Goal: Transaction & Acquisition: Download file/media

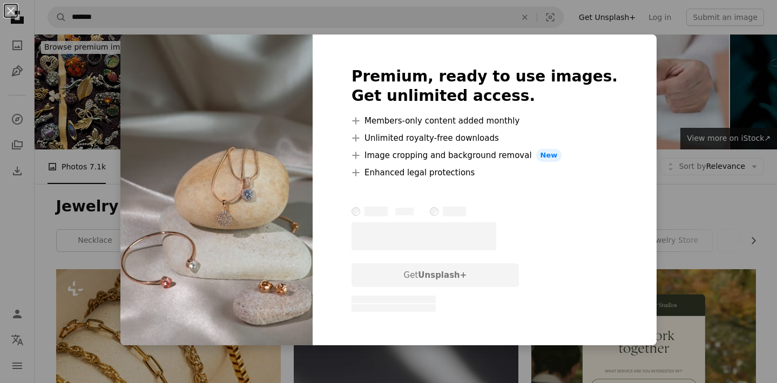
scroll to position [1005, 0]
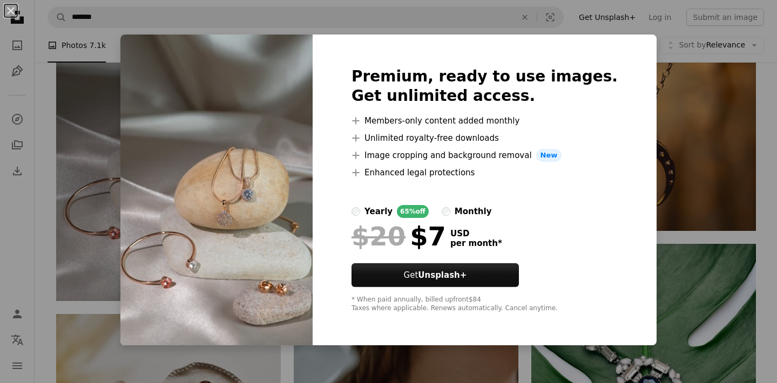
click at [718, 192] on div "An X shape Premium, ready to use images. Get unlimited access. A plus sign Memb…" at bounding box center [388, 191] width 777 height 383
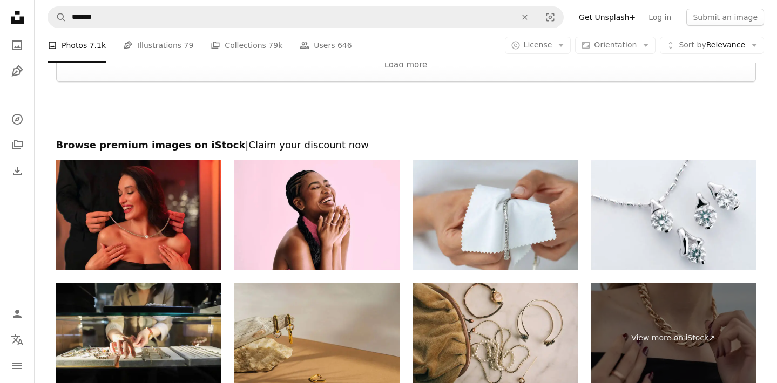
scroll to position [2407, 0]
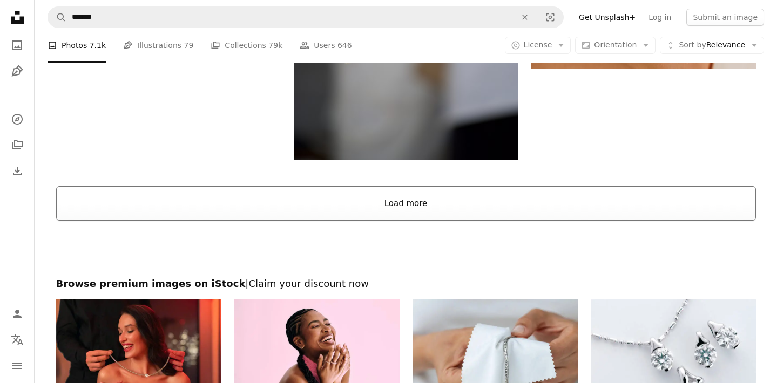
click at [386, 199] on button "Load more" at bounding box center [406, 203] width 700 height 35
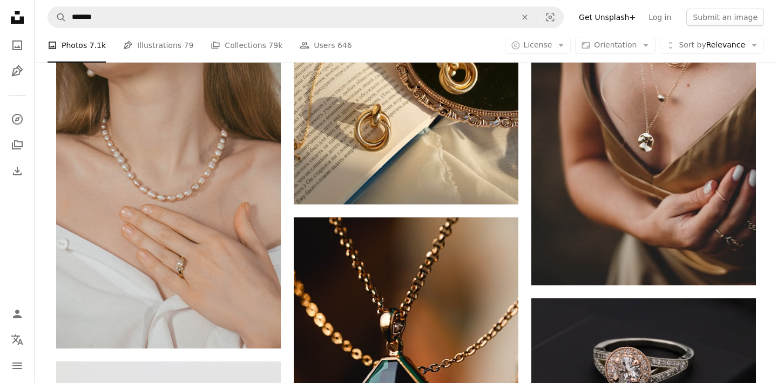
scroll to position [3484, 0]
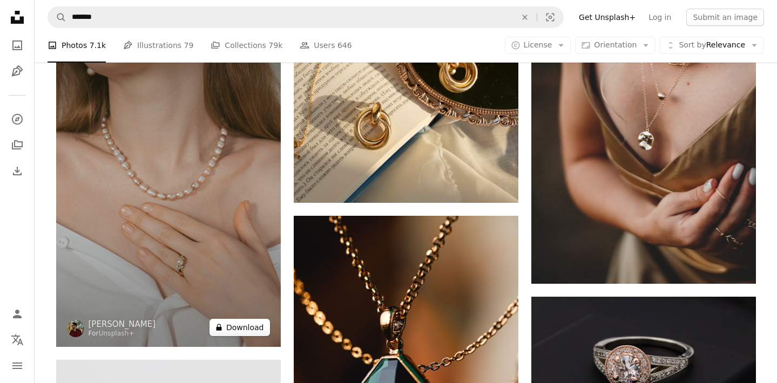
click at [245, 327] on button "A lock Download" at bounding box center [240, 327] width 60 height 17
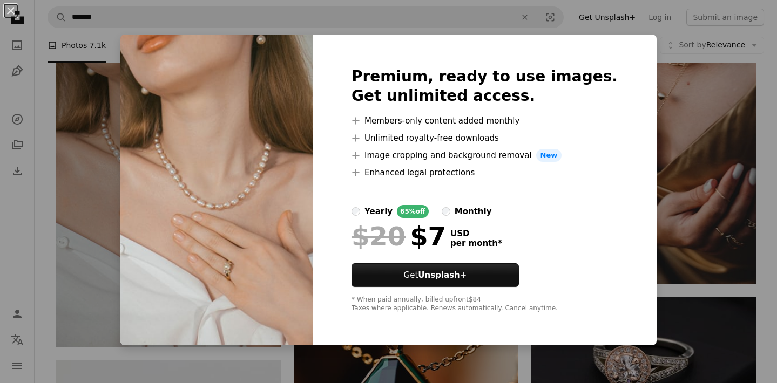
click at [700, 109] on div "An X shape Premium, ready to use images. Get unlimited access. A plus sign Memb…" at bounding box center [388, 191] width 777 height 383
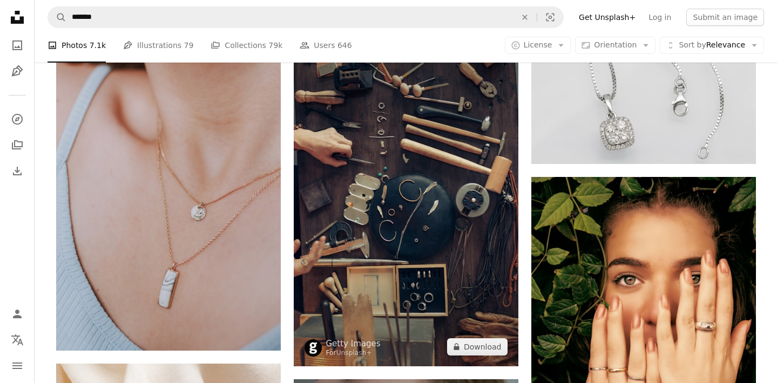
scroll to position [9784, 0]
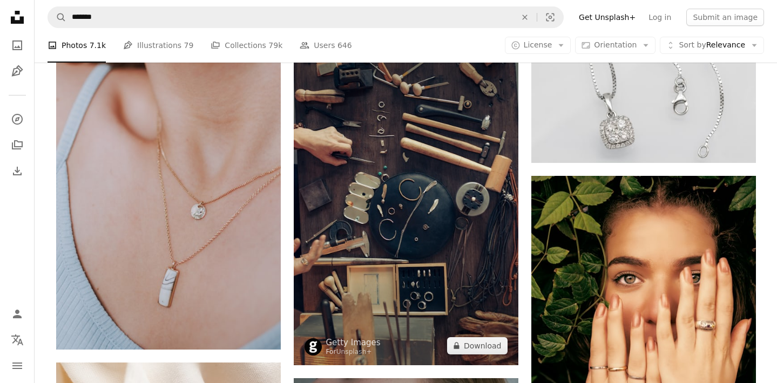
click at [371, 130] on img at bounding box center [406, 187] width 225 height 355
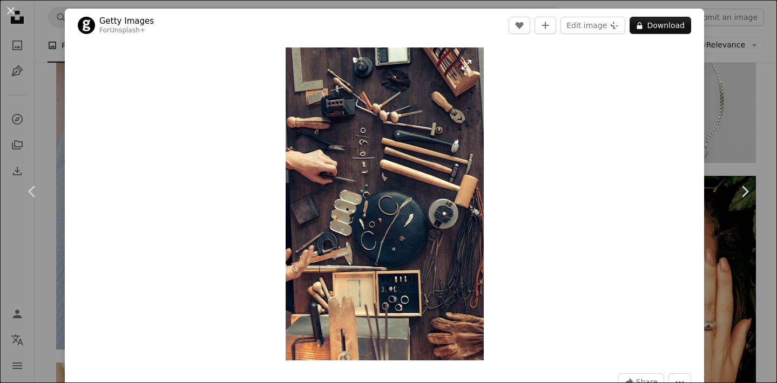
click at [455, 168] on img "Zoom in on this image" at bounding box center [385, 204] width 198 height 313
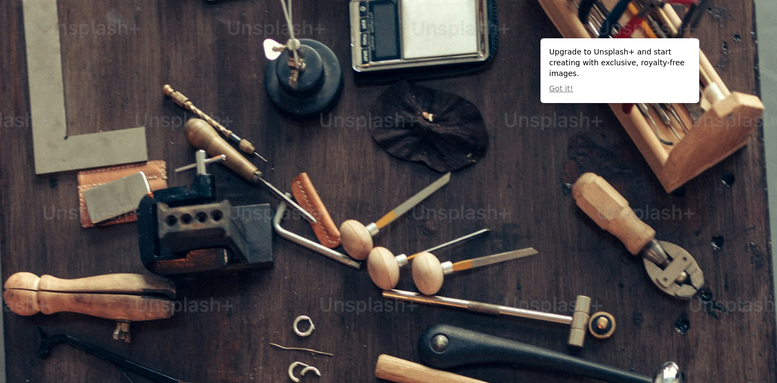
scroll to position [423, 0]
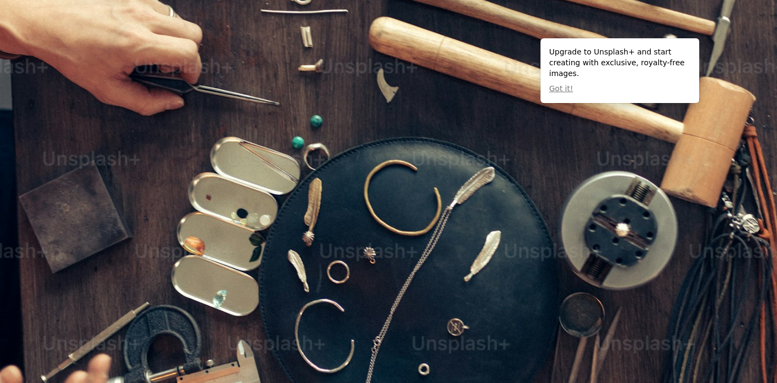
click at [455, 168] on img "Zoom out on this image" at bounding box center [388, 191] width 778 height 1231
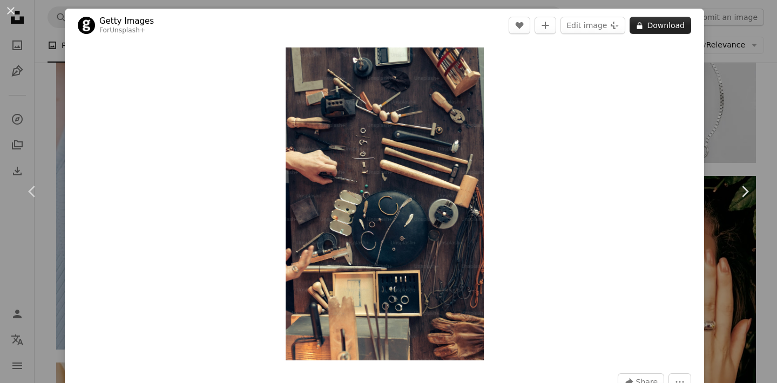
click at [659, 26] on button "A lock Download" at bounding box center [661, 25] width 62 height 17
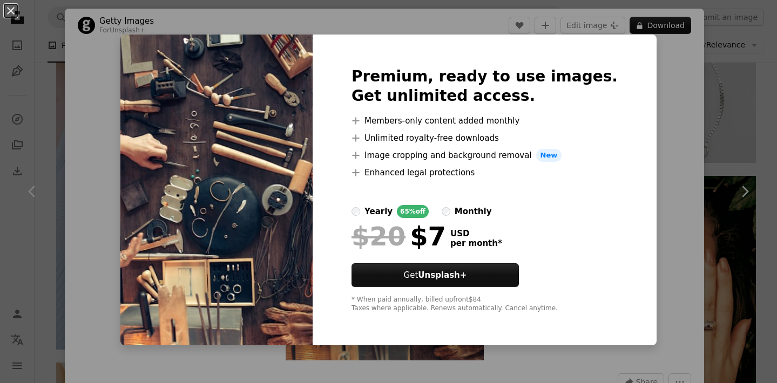
click at [655, 158] on div "An X shape Premium, ready to use images. Get unlimited access. A plus sign Memb…" at bounding box center [388, 191] width 777 height 383
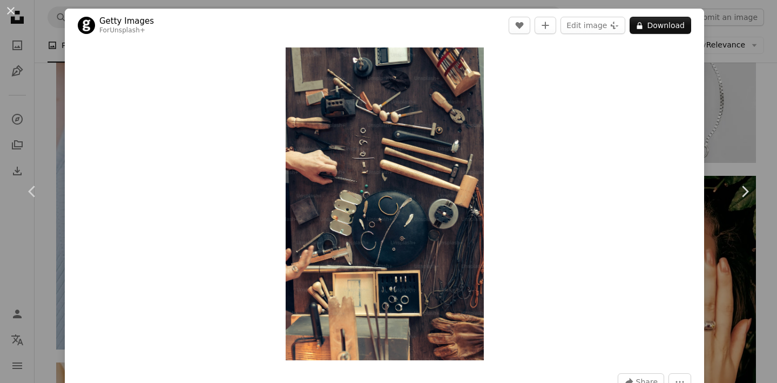
click at [730, 130] on div "An X shape Chevron left Chevron right Getty Images For Unsplash+ A heart A plus…" at bounding box center [388, 191] width 777 height 383
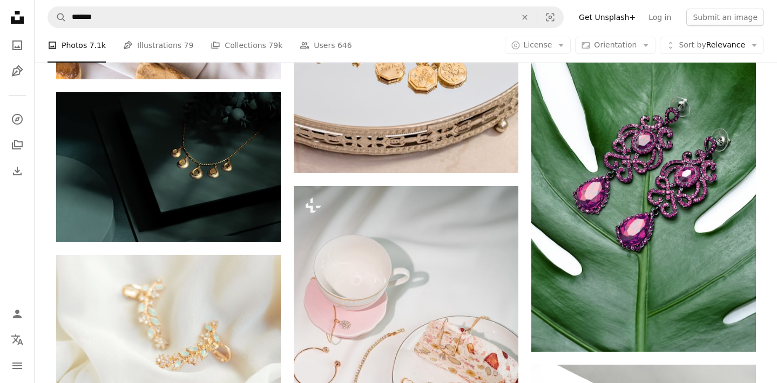
scroll to position [15850, 0]
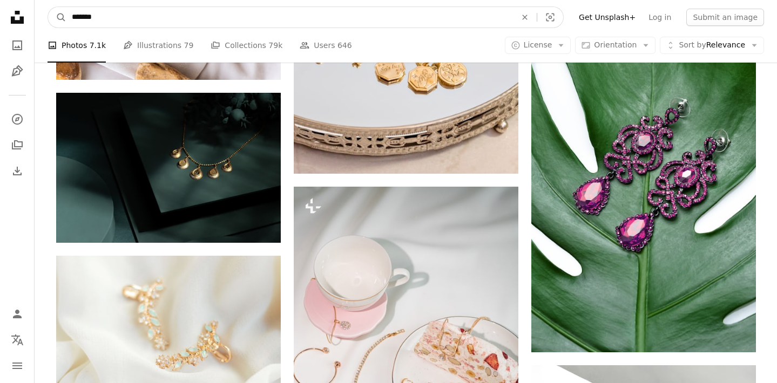
click at [288, 18] on input "*******" at bounding box center [289, 17] width 447 height 21
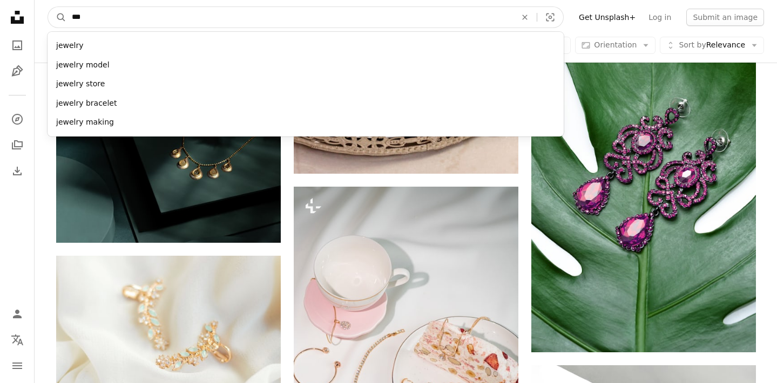
type input "****"
click button "A magnifying glass" at bounding box center [57, 17] width 18 height 21
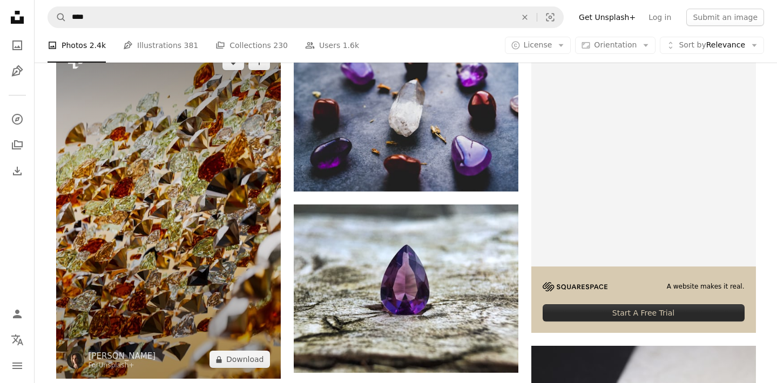
scroll to position [234, 0]
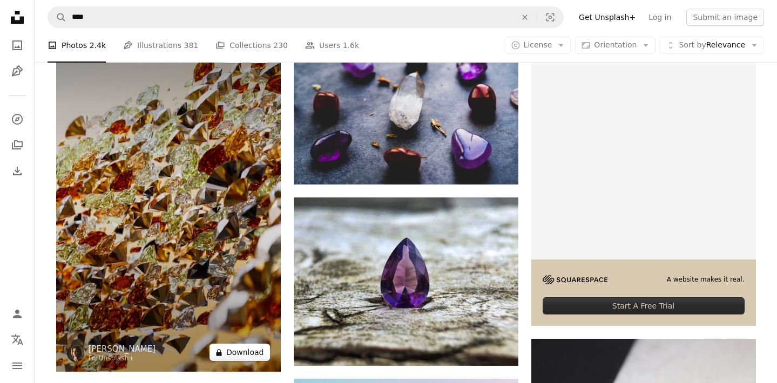
click at [233, 351] on button "A lock Download" at bounding box center [240, 352] width 60 height 17
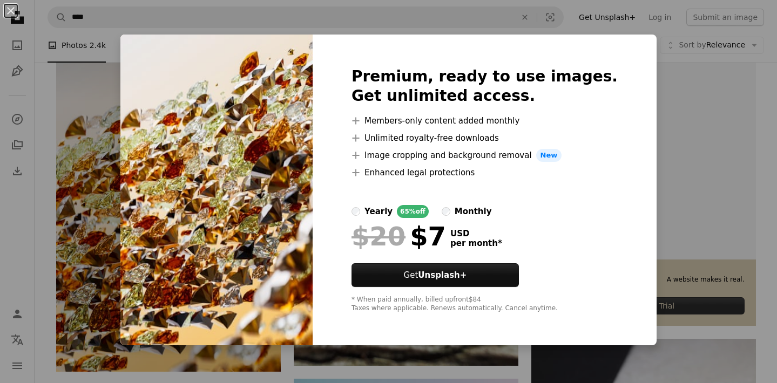
click at [137, 212] on div "An X shape Premium, ready to use images. Get unlimited access. A plus sign Memb…" at bounding box center [388, 191] width 777 height 383
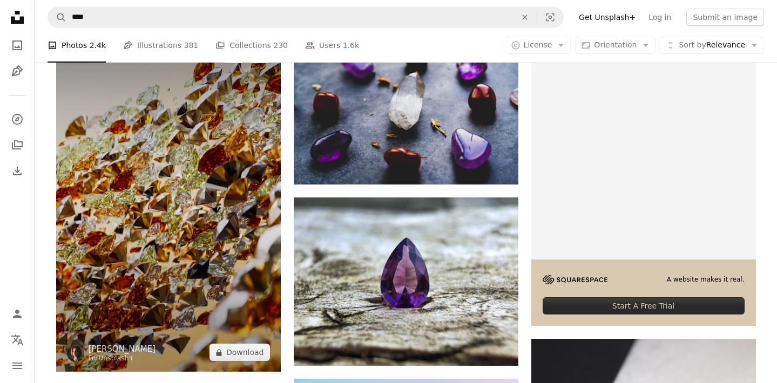
click at [122, 216] on img at bounding box center [168, 203] width 225 height 337
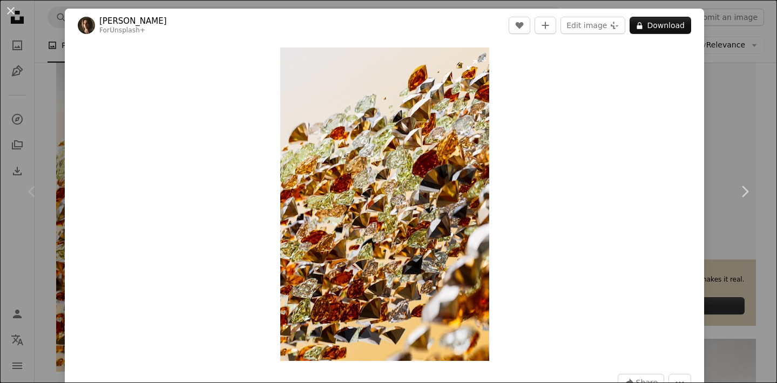
click at [428, 205] on img "Zoom in on this image" at bounding box center [384, 205] width 209 height 314
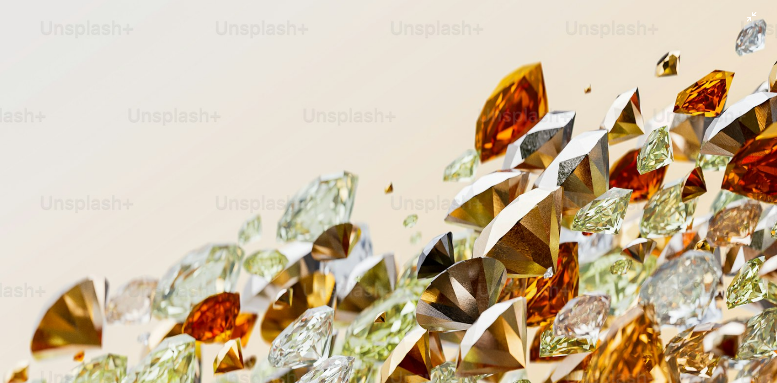
scroll to position [392, 0]
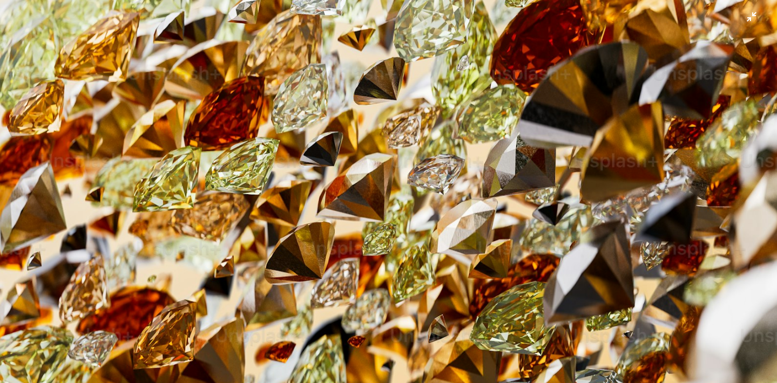
click at [431, 205] on img "Zoom out on this image" at bounding box center [388, 191] width 778 height 1168
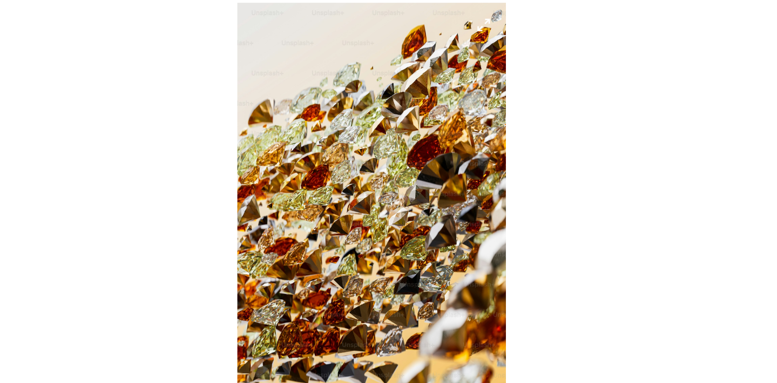
click at [405, 190] on img "Zoom in on this image" at bounding box center [384, 205] width 209 height 314
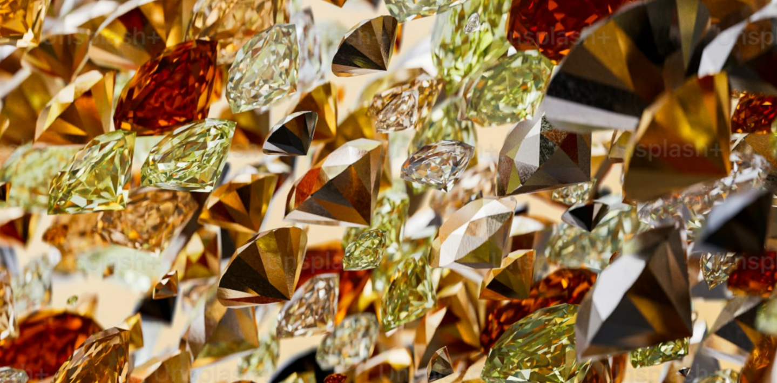
click at [399, 196] on img "Zoom out on this image" at bounding box center [388, 191] width 778 height 1168
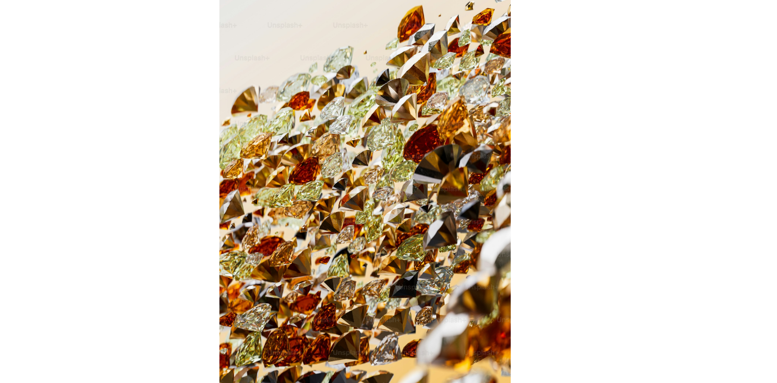
click at [631, 169] on div "Zoom in" at bounding box center [385, 204] width 640 height 325
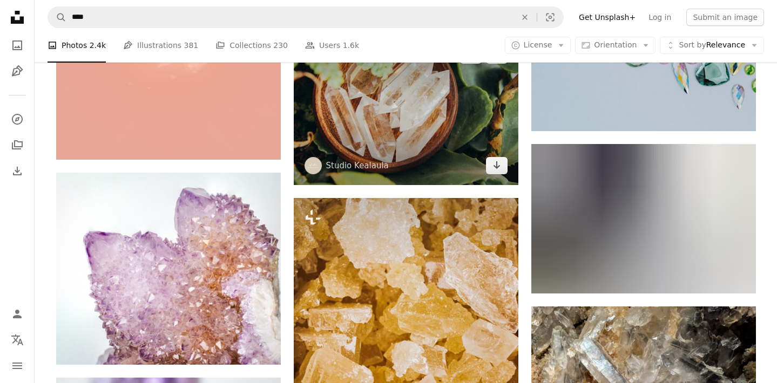
scroll to position [1121, 0]
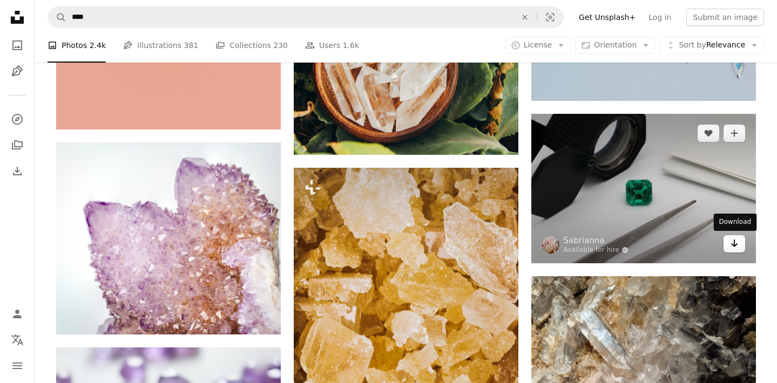
click at [735, 246] on icon "Arrow pointing down" at bounding box center [734, 243] width 9 height 13
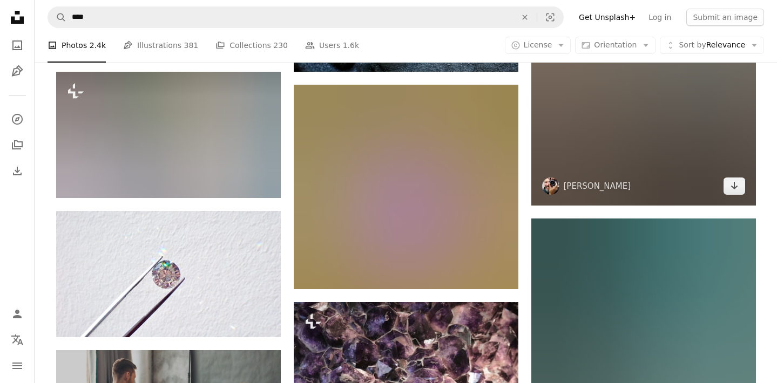
scroll to position [1970, 0]
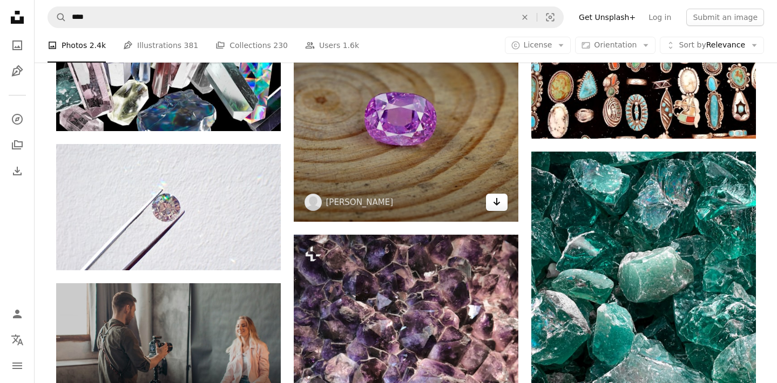
click at [502, 203] on link "Arrow pointing down" at bounding box center [497, 202] width 22 height 17
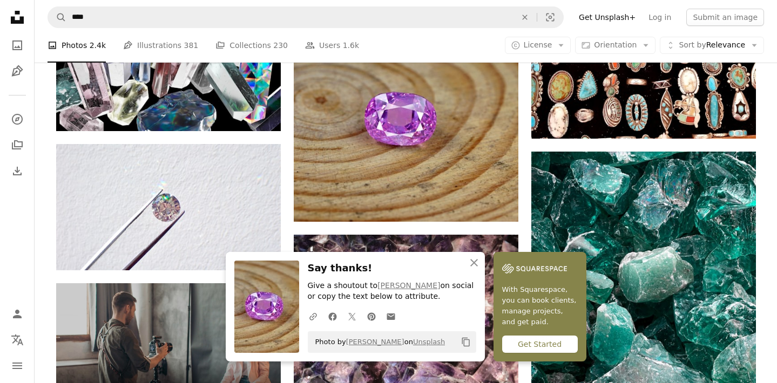
click at [764, 249] on div "Plus sign for Unsplash+ A heart A plus sign [PERSON_NAME] For Unsplash+ A lock …" at bounding box center [406, 15] width 726 height 3432
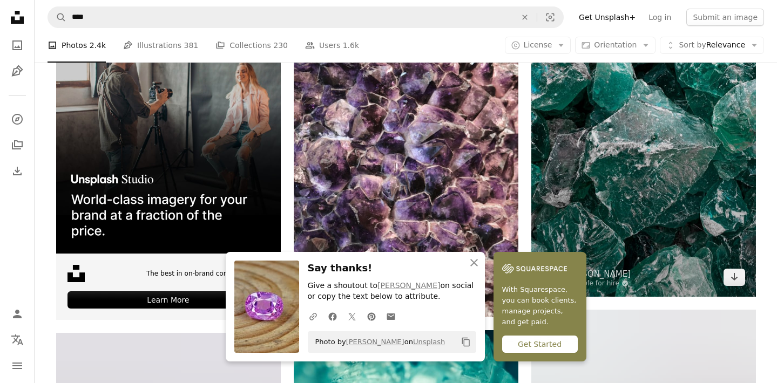
scroll to position [2240, 0]
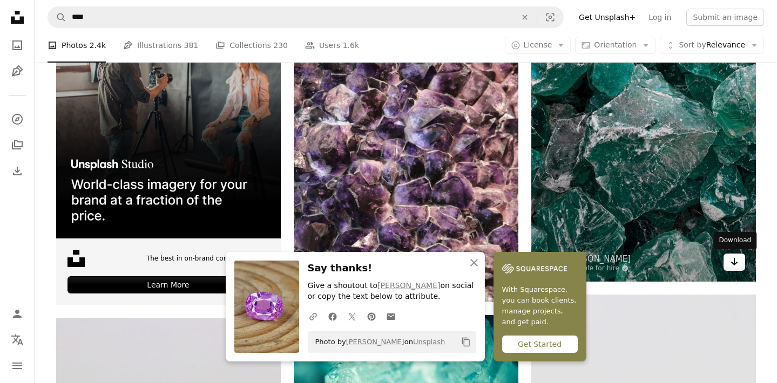
click at [734, 261] on icon "Download" at bounding box center [734, 262] width 7 height 8
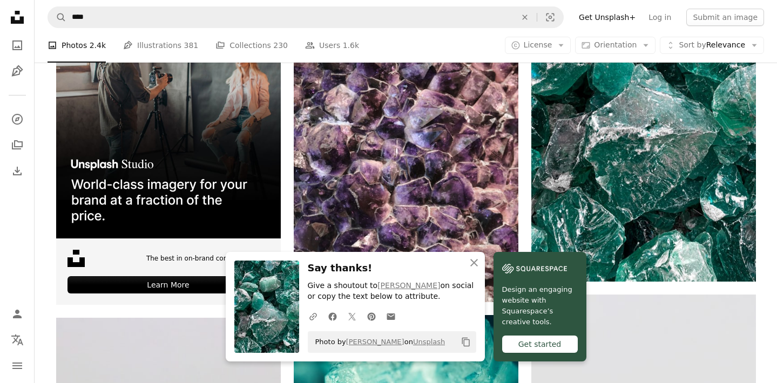
click at [356, 277] on div "Say thanks! Give a shoutout to [PERSON_NAME] on social or copy the text below t…" at bounding box center [392, 307] width 169 height 92
click at [473, 262] on icon "button" at bounding box center [474, 263] width 8 height 8
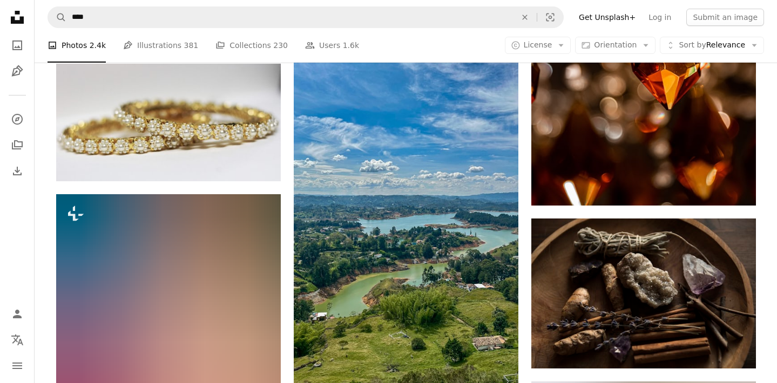
scroll to position [8045, 0]
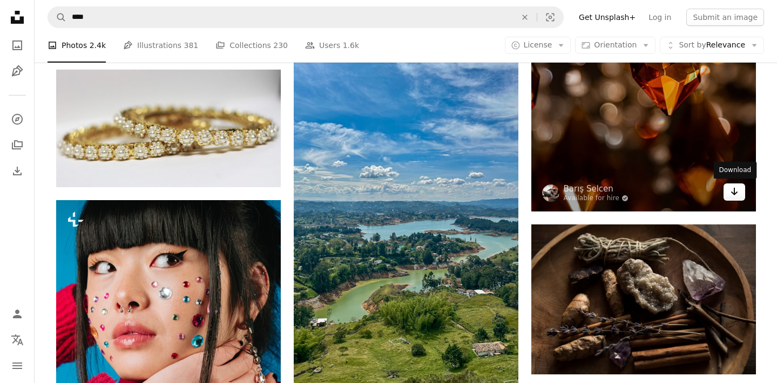
click at [739, 193] on link "Arrow pointing down" at bounding box center [735, 192] width 22 height 17
